Goal: Task Accomplishment & Management: Manage account settings

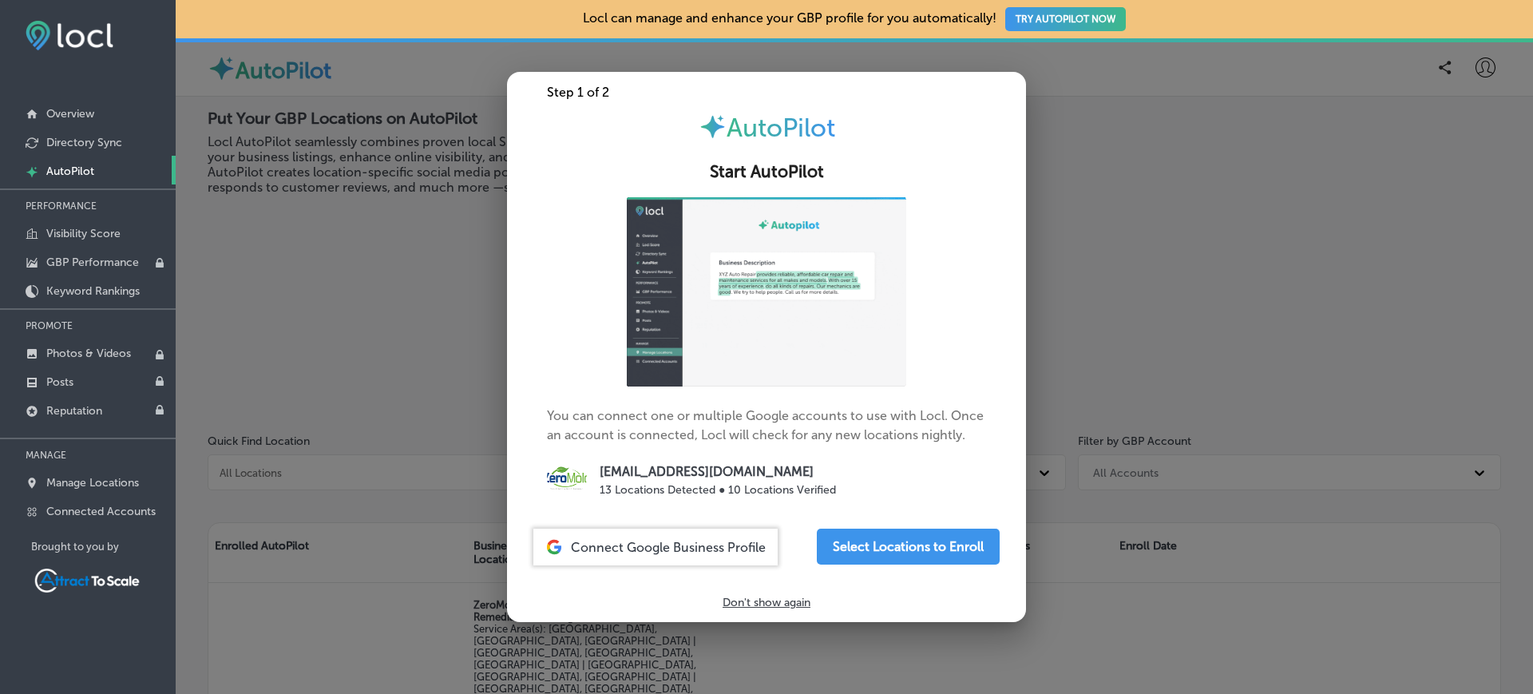
click at [410, 259] on div at bounding box center [766, 347] width 1533 height 694
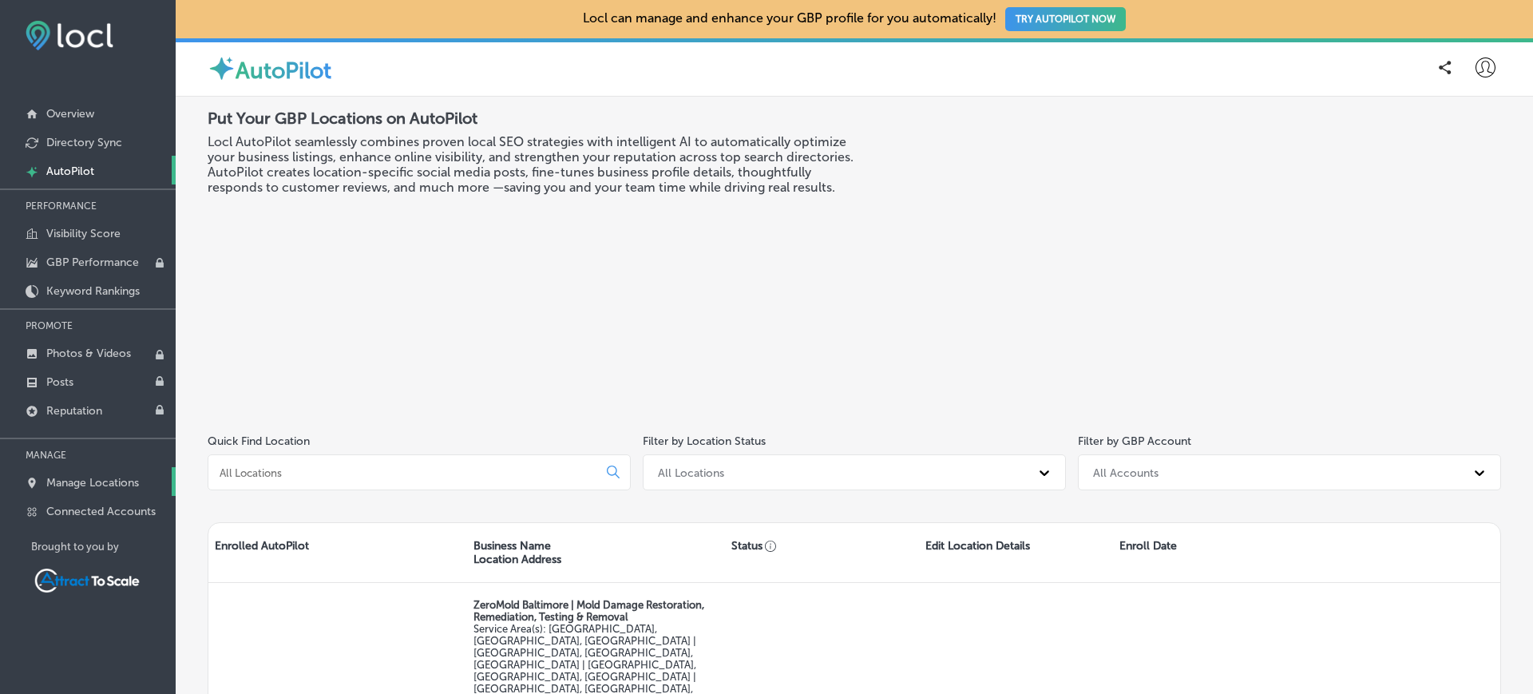
click at [101, 488] on p "Manage Locations" at bounding box center [92, 483] width 93 height 14
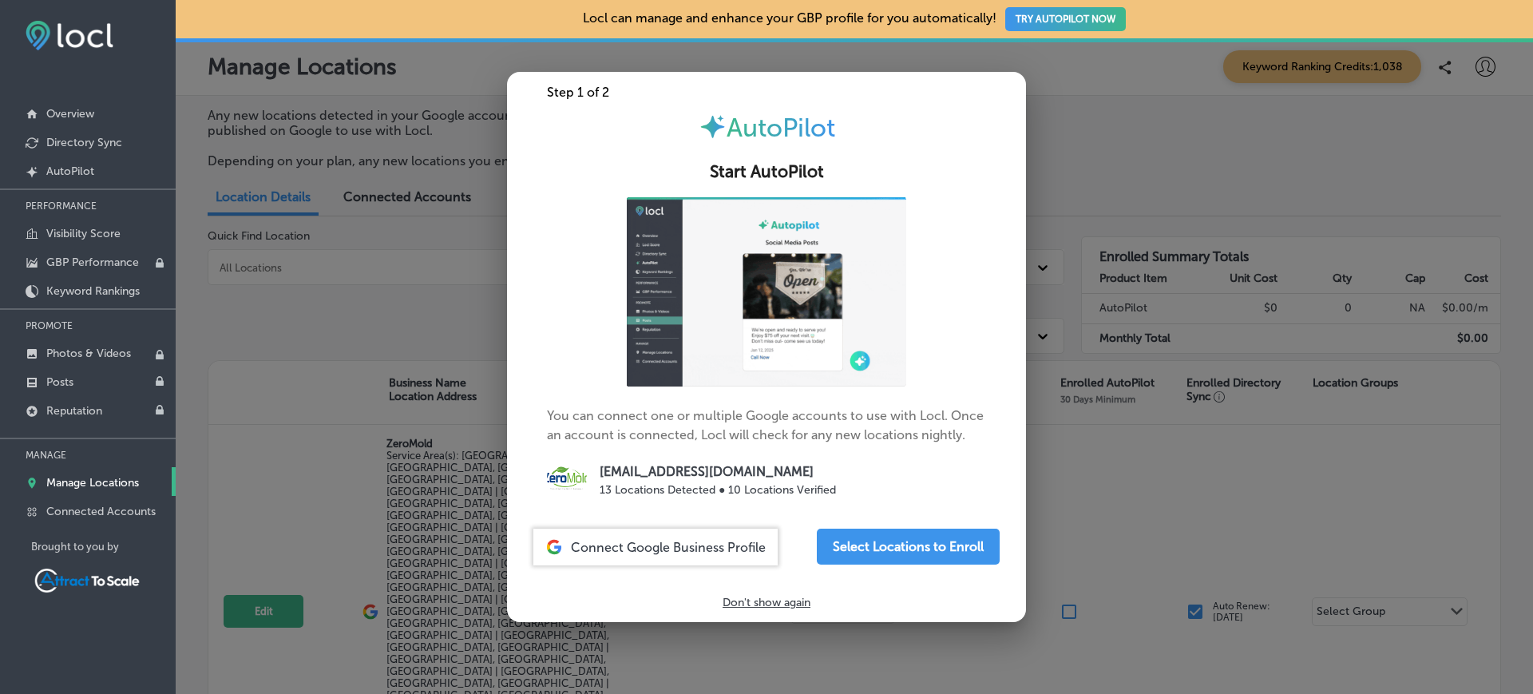
click at [295, 307] on div at bounding box center [766, 347] width 1533 height 694
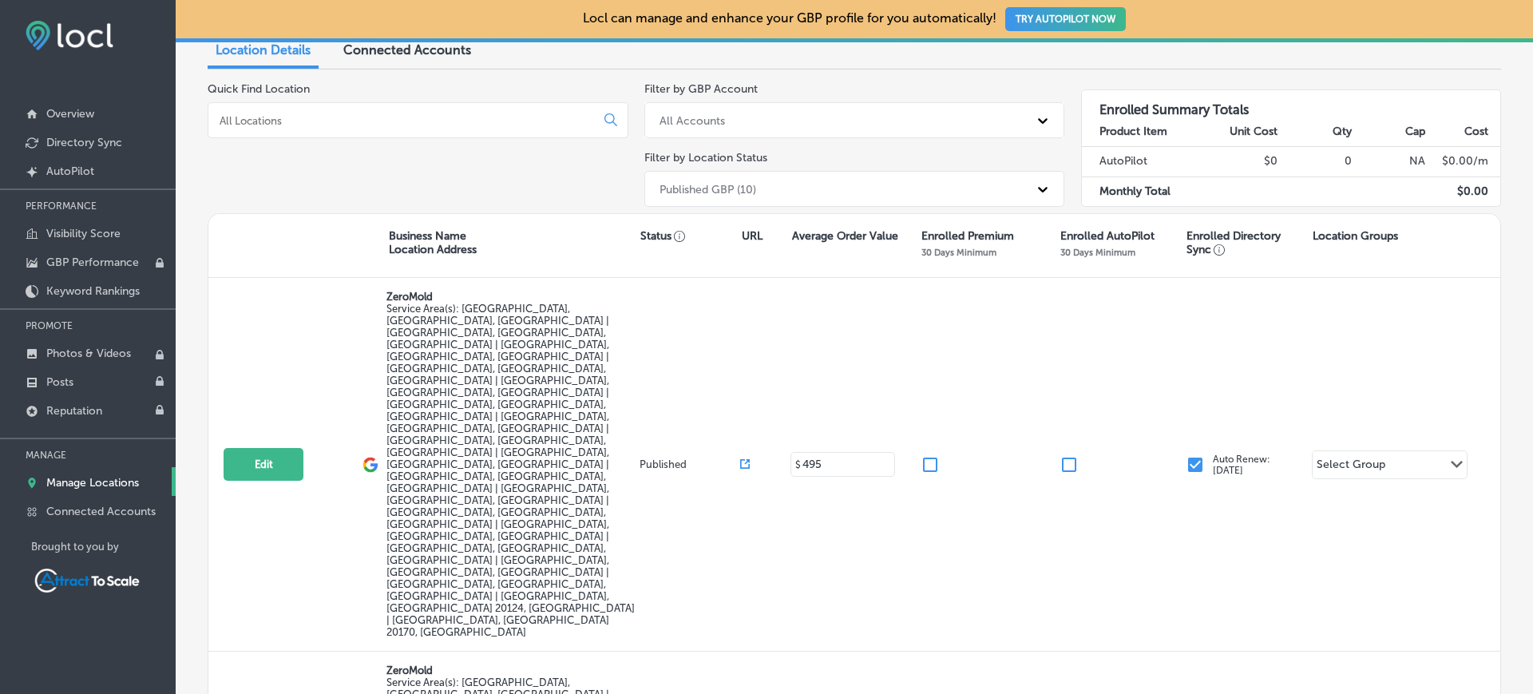
scroll to position [145, 0]
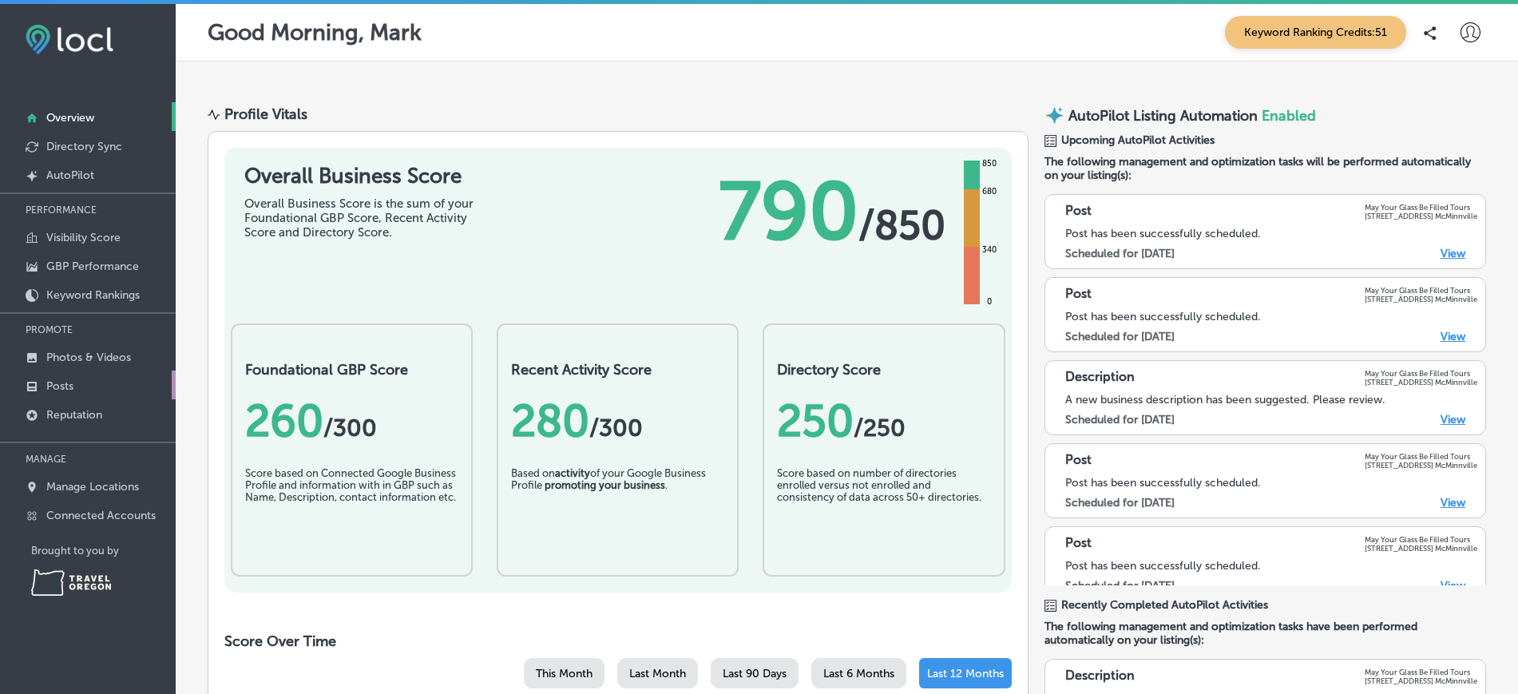
click at [81, 391] on link "Posts" at bounding box center [88, 385] width 176 height 29
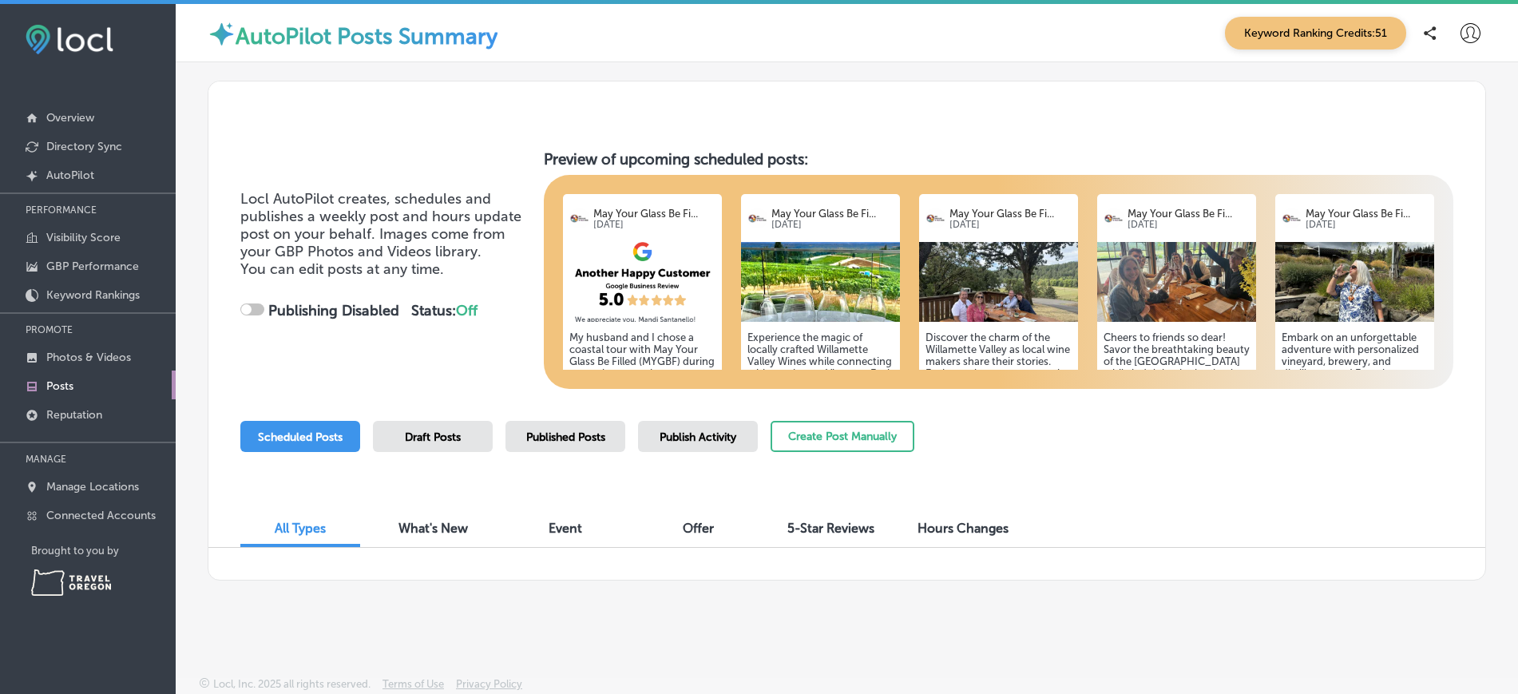
scroll to position [4, 0]
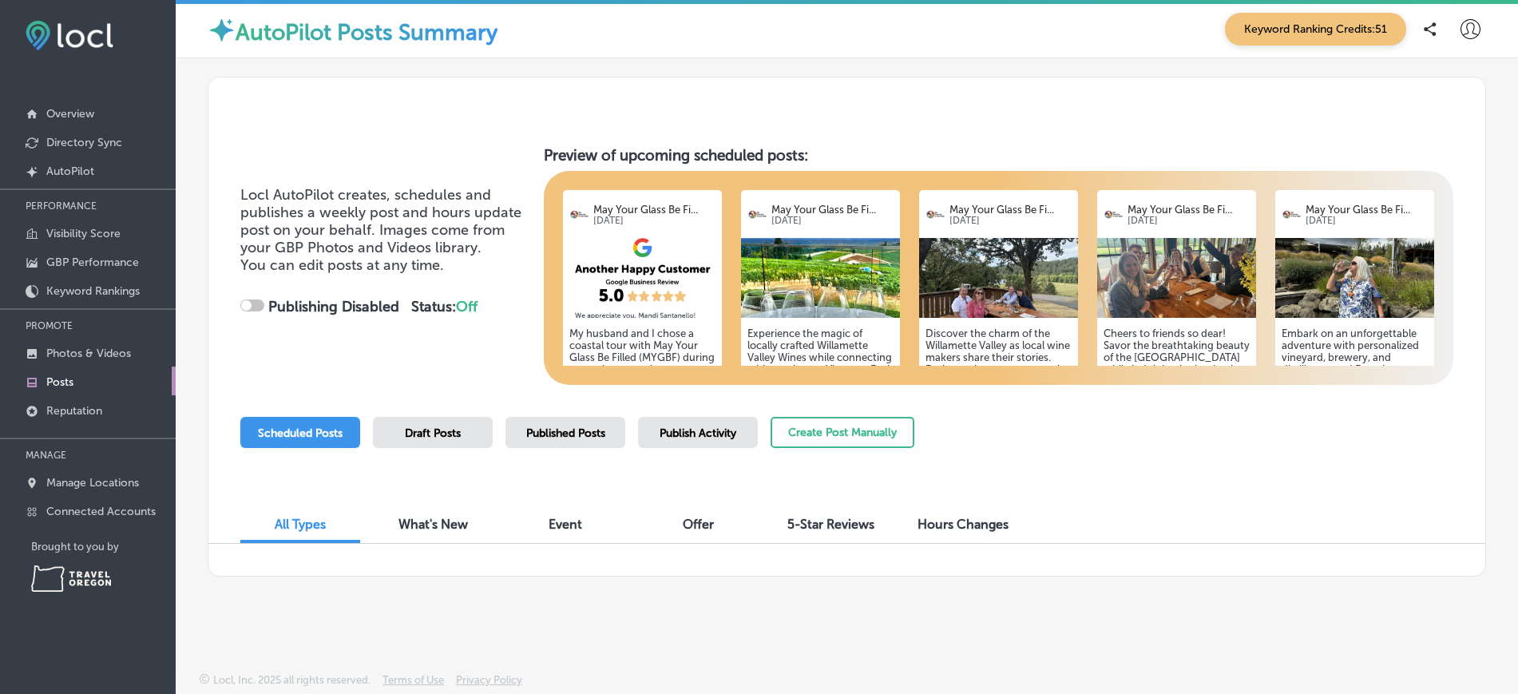
checkbox input "true"
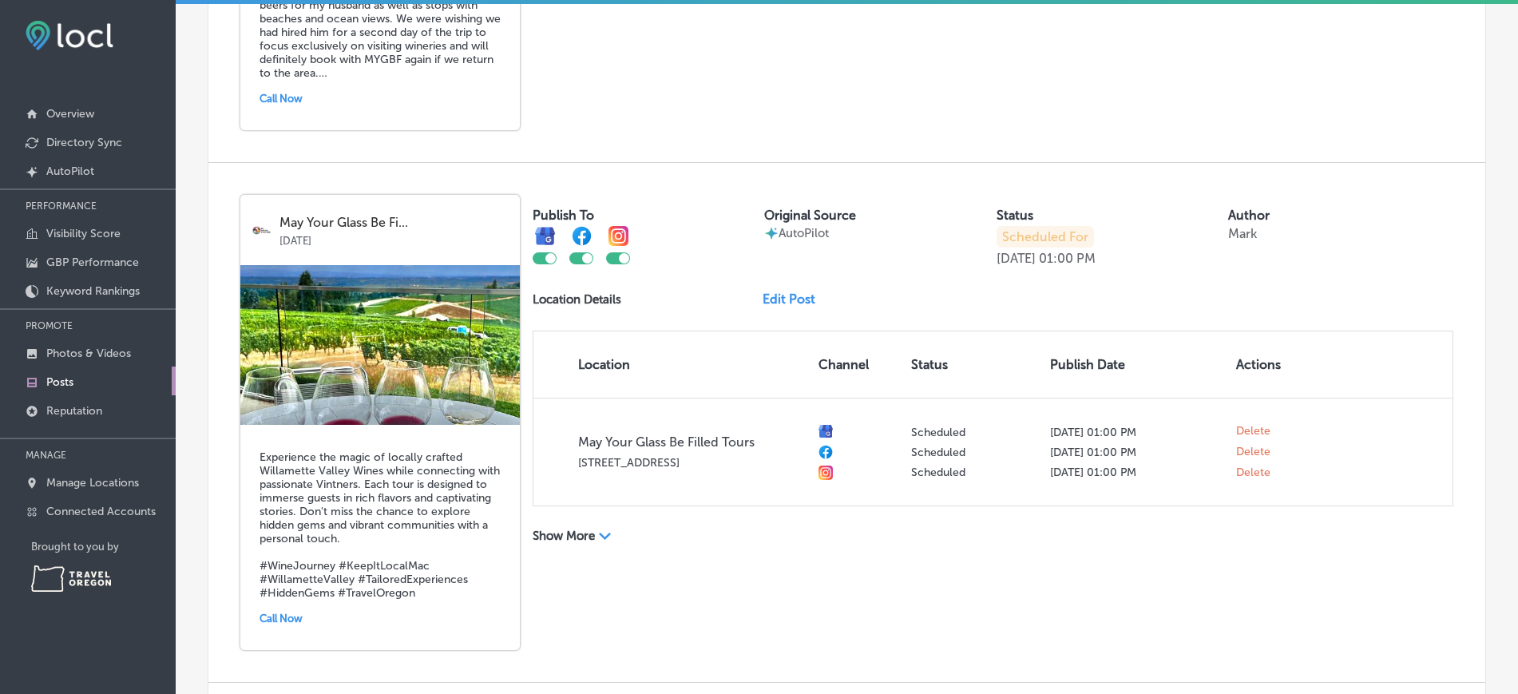
scroll to position [966, 0]
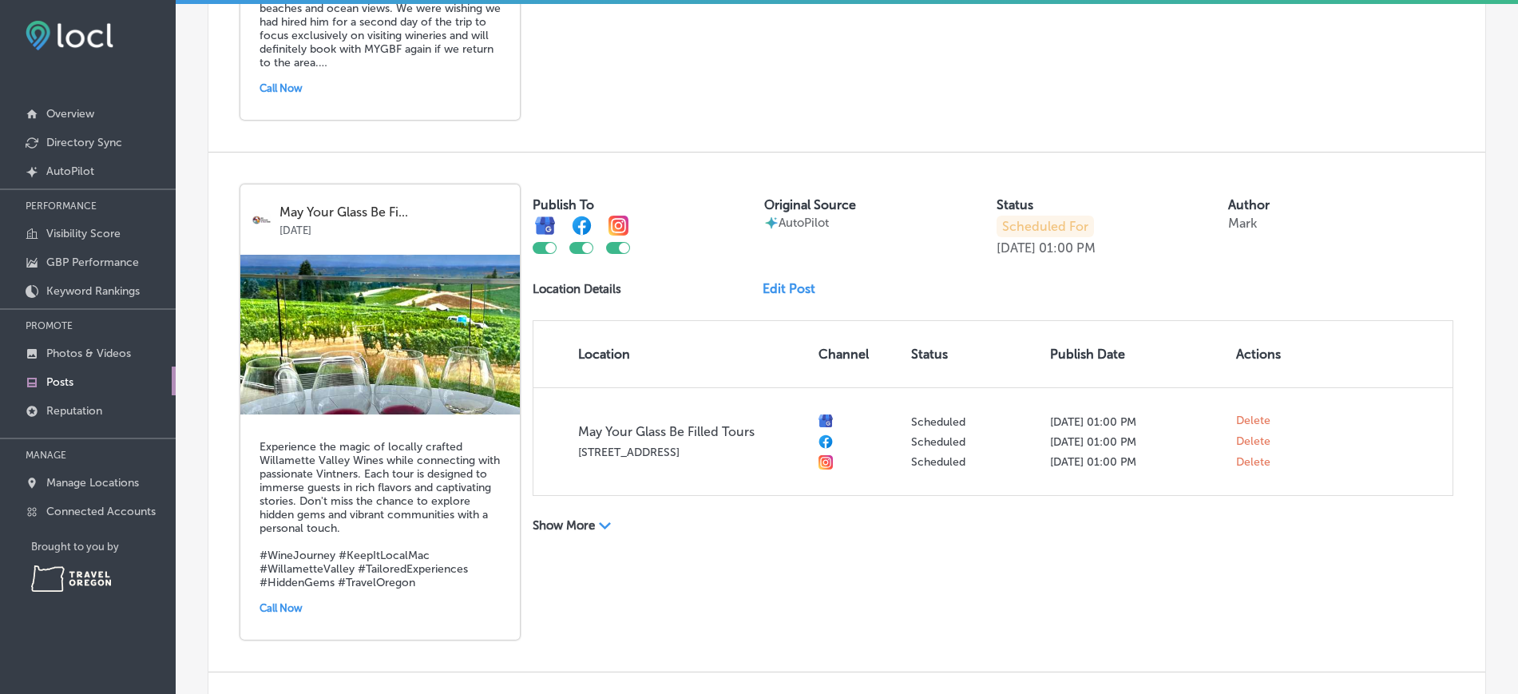
click at [791, 291] on link "Edit Post" at bounding box center [795, 288] width 65 height 15
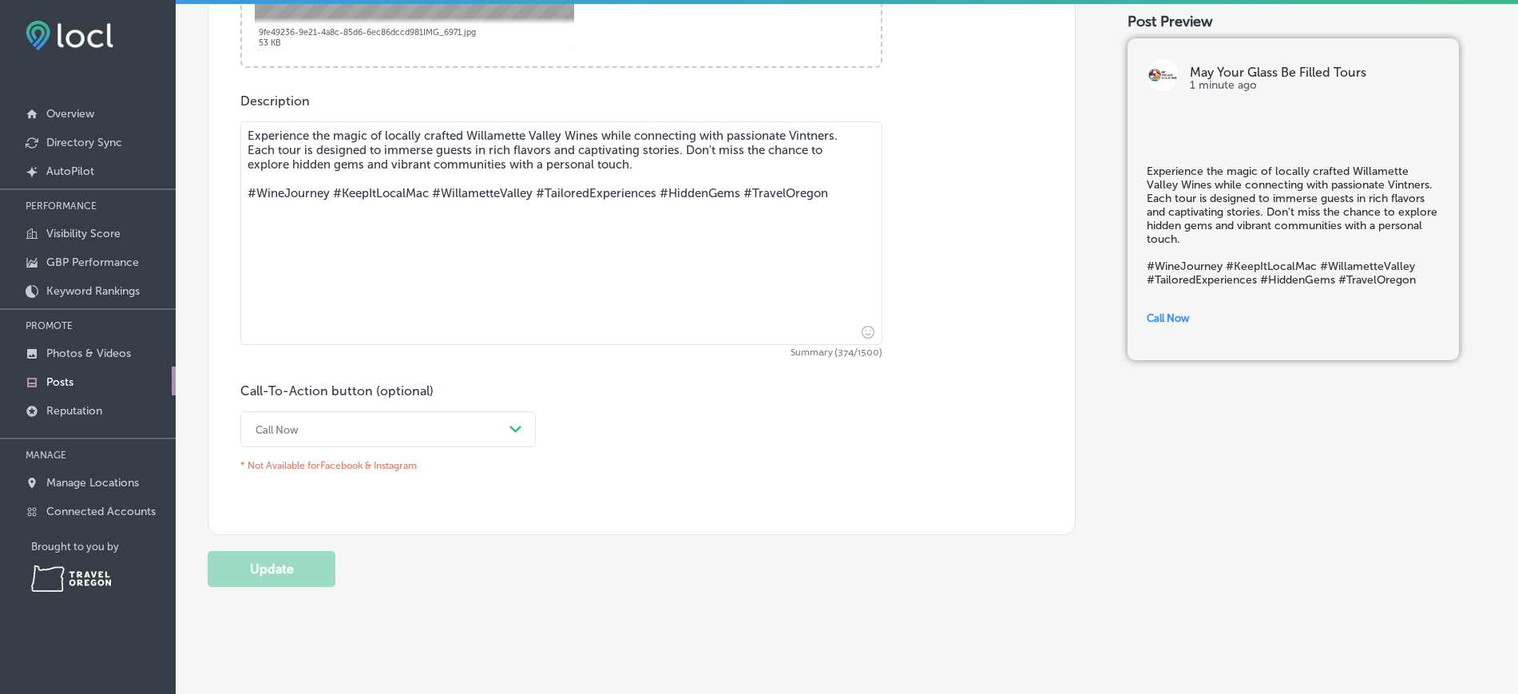
scroll to position [751, 0]
click at [668, 170] on textarea "Experience the magic of locally crafted Willamette Valley Wines while connectin…" at bounding box center [561, 234] width 642 height 224
type textarea "Experience the magic of locally crafted Willamette Valley Wines while connectin…"
click at [276, 569] on button "Update" at bounding box center [272, 570] width 128 height 36
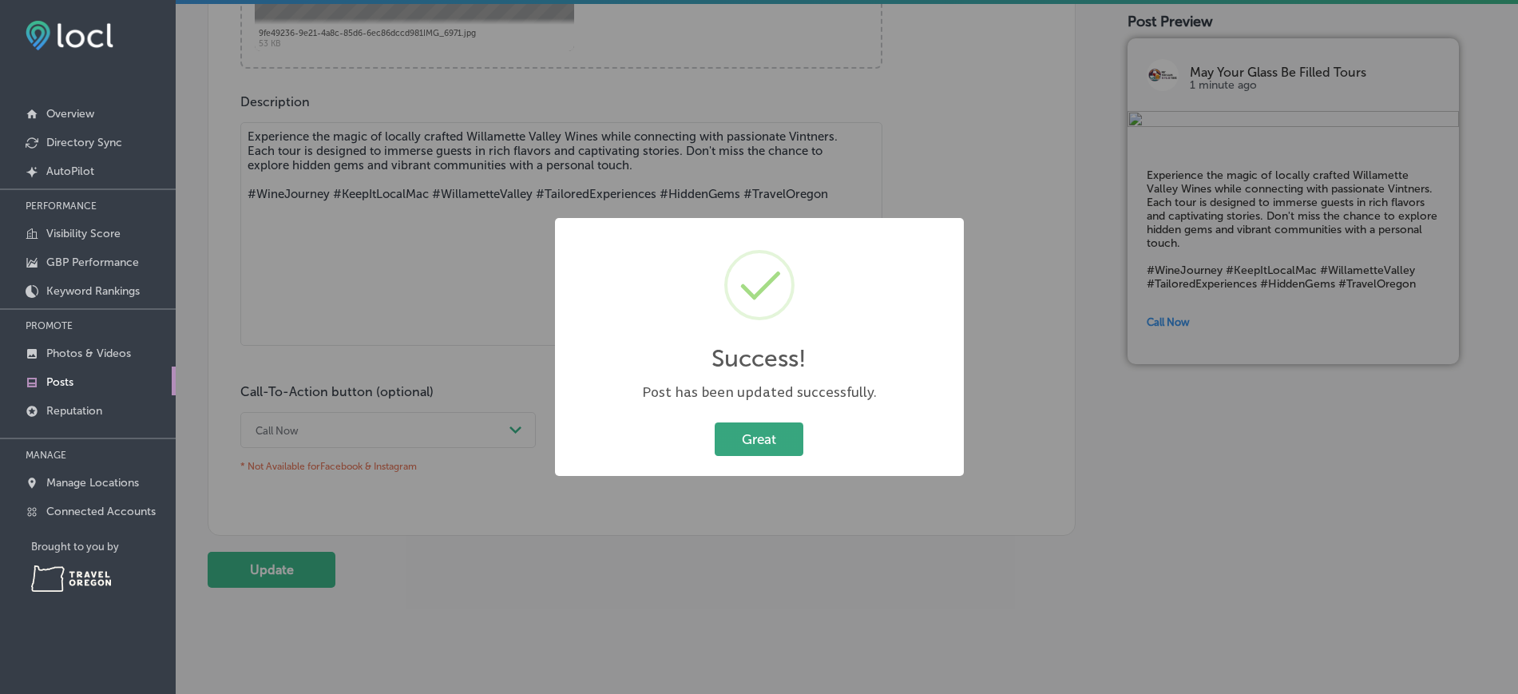
click at [789, 444] on button "Great" at bounding box center [759, 438] width 89 height 33
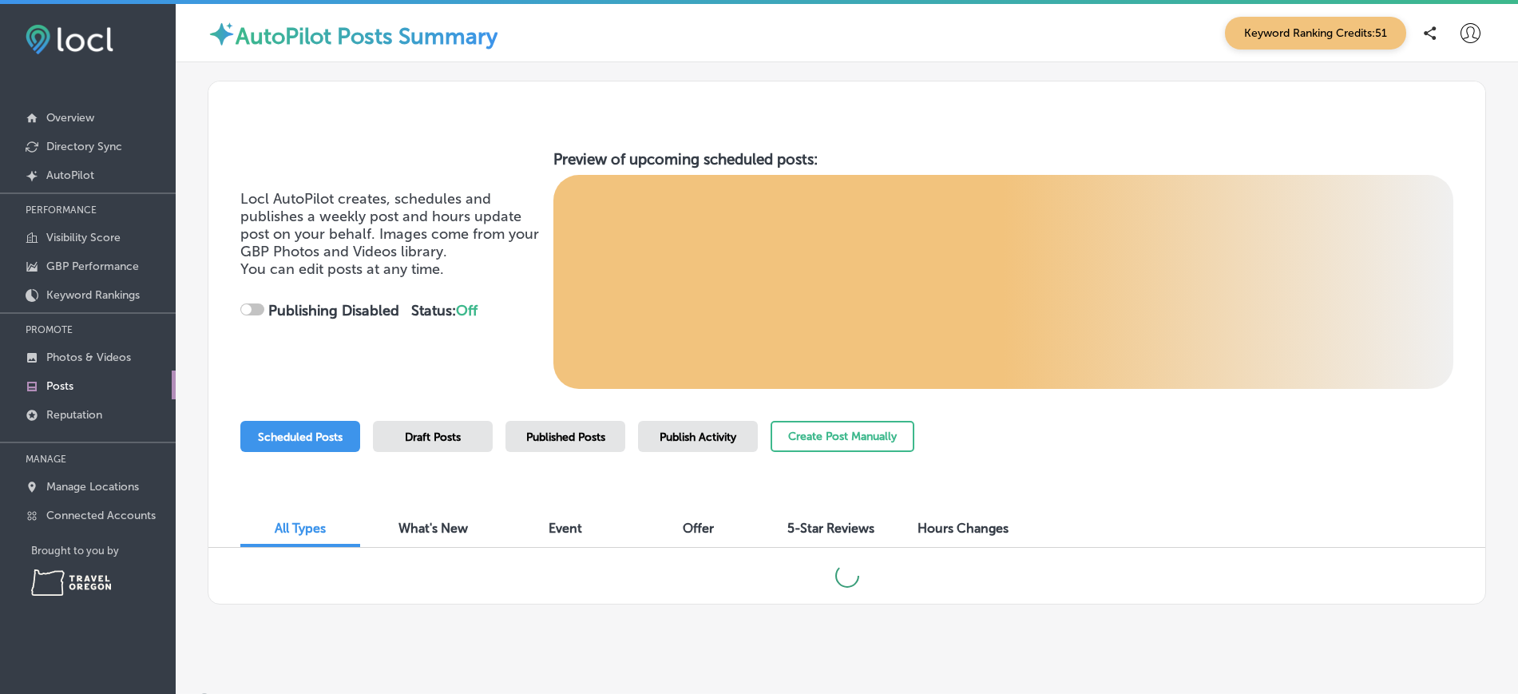
checkbox input "true"
